Goal: Transaction & Acquisition: Purchase product/service

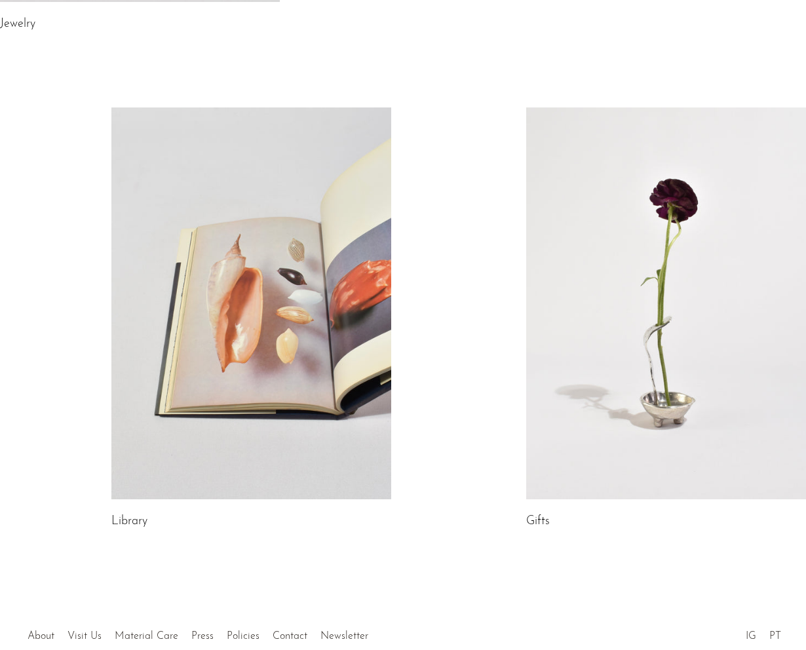
scroll to position [633, 0]
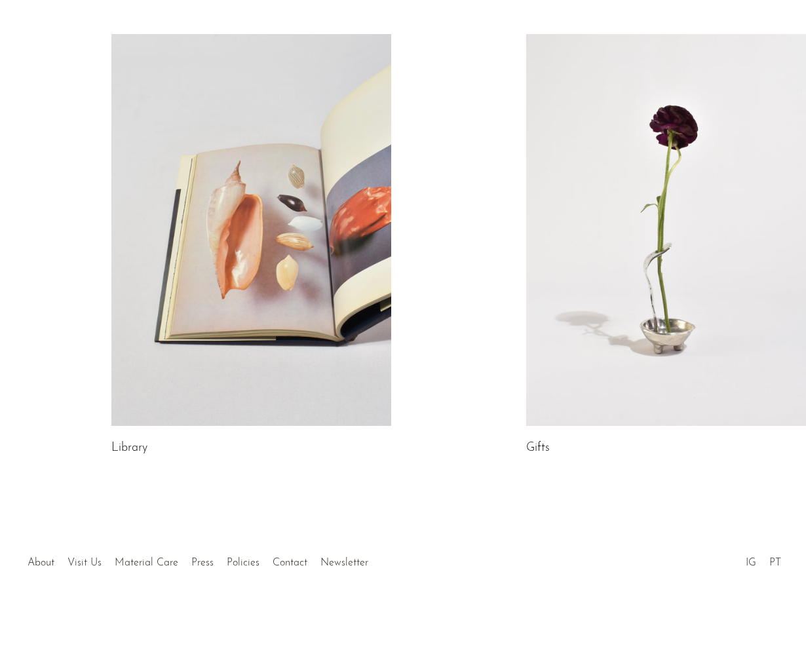
click at [681, 352] on link at bounding box center [666, 230] width 280 height 392
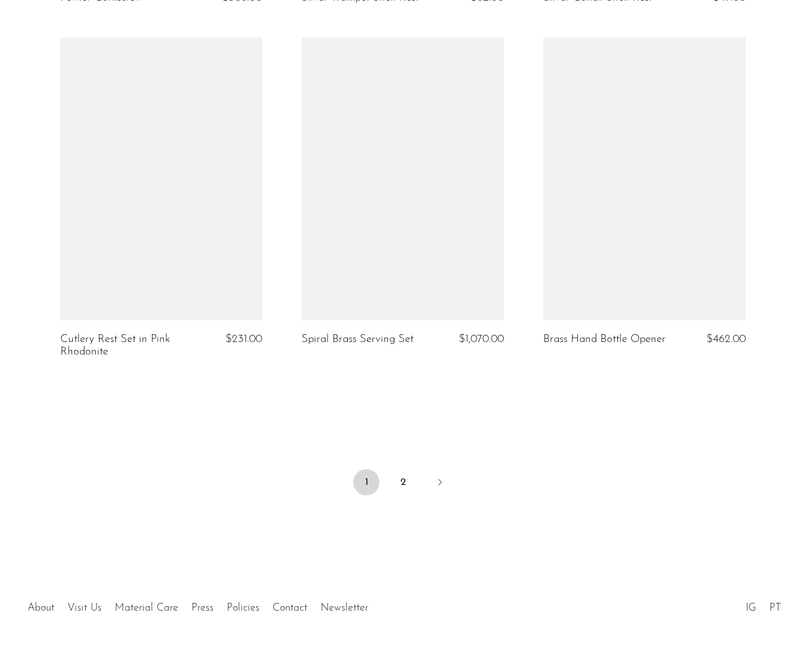
scroll to position [3957, 0]
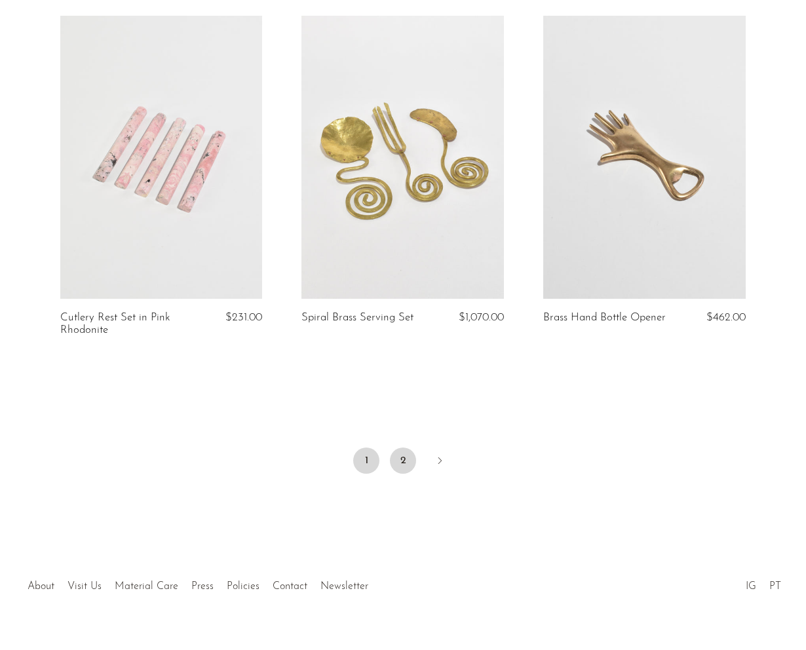
click at [401, 448] on link "2" at bounding box center [403, 461] width 26 height 26
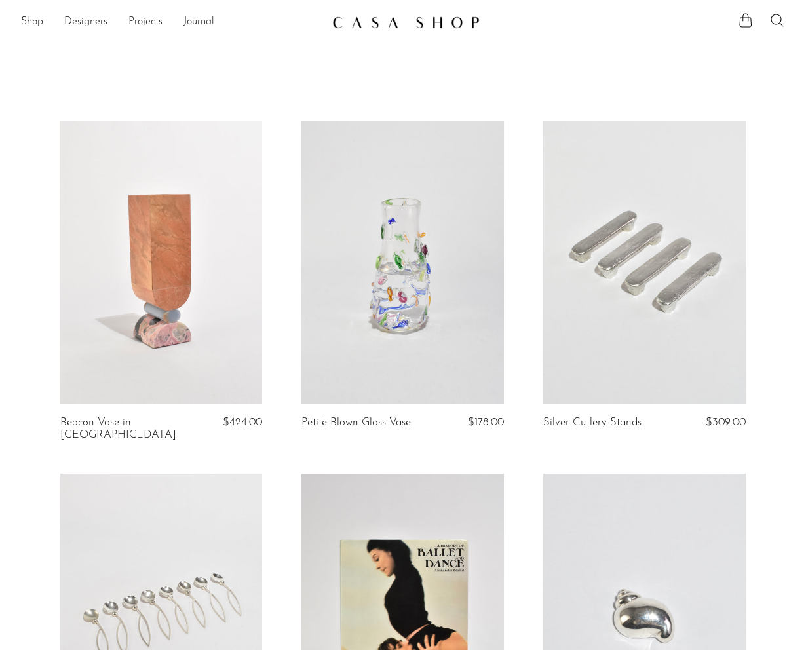
click at [405, 313] on link at bounding box center [402, 263] width 202 height 284
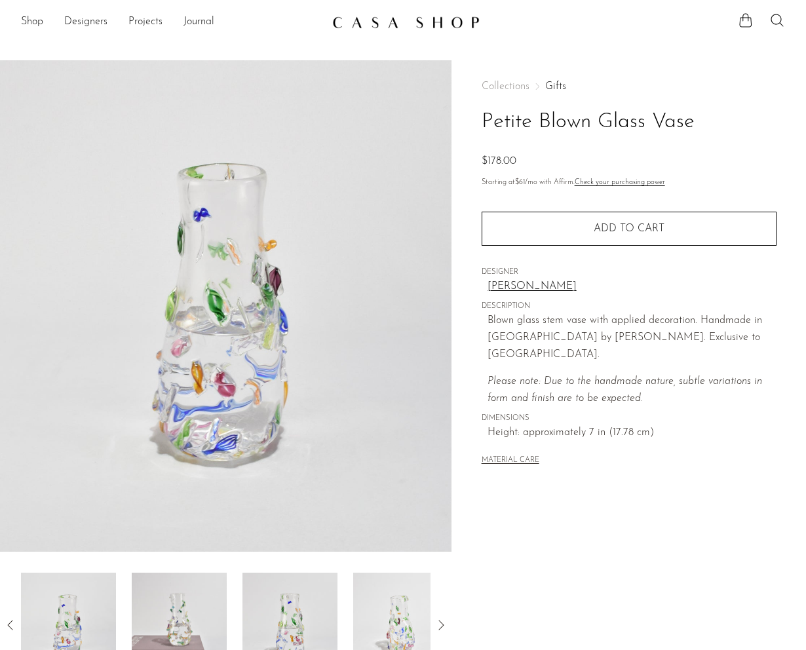
click at [195, 609] on img at bounding box center [179, 625] width 95 height 105
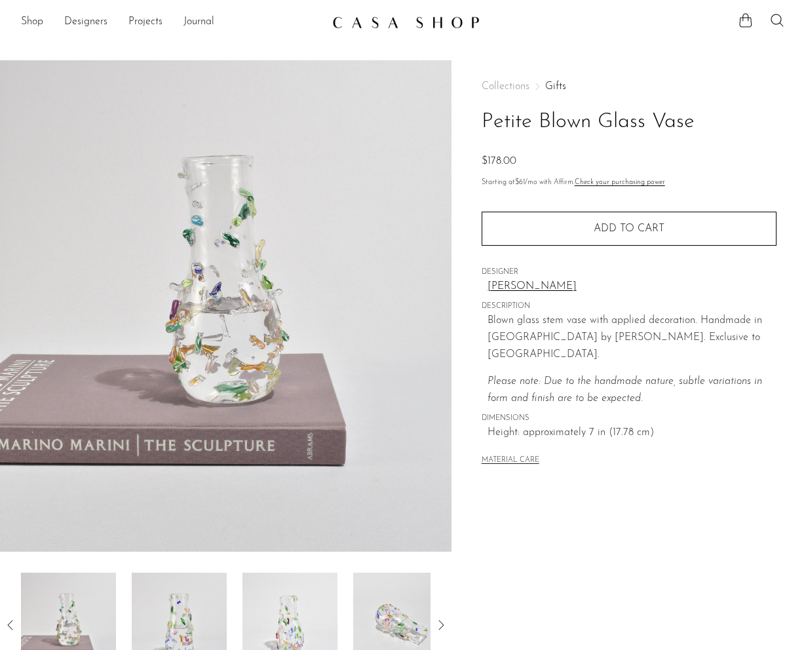
click at [199, 610] on img at bounding box center [179, 625] width 95 height 105
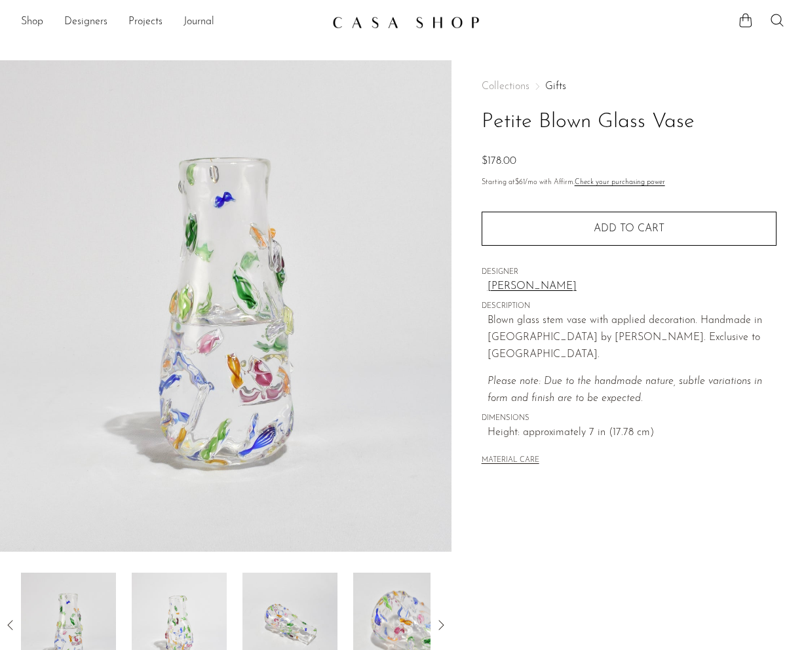
click at [187, 620] on img at bounding box center [179, 625] width 95 height 105
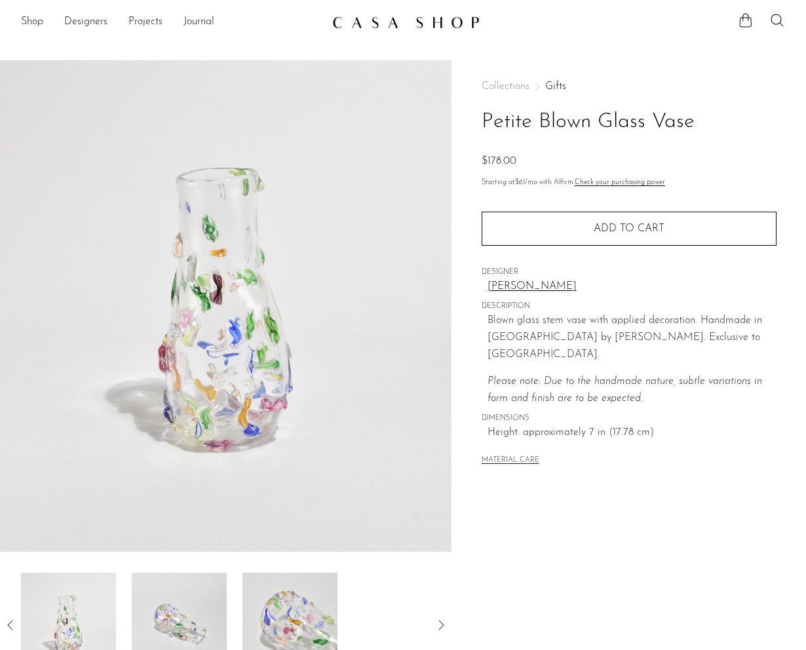
click at [192, 620] on img at bounding box center [179, 625] width 95 height 105
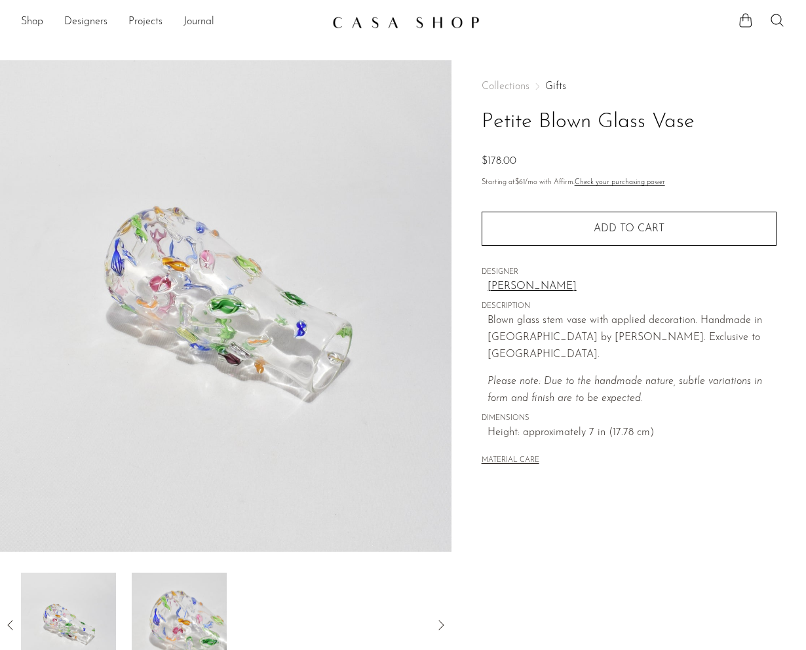
click at [192, 620] on img at bounding box center [179, 625] width 95 height 105
